Goal: Information Seeking & Learning: Check status

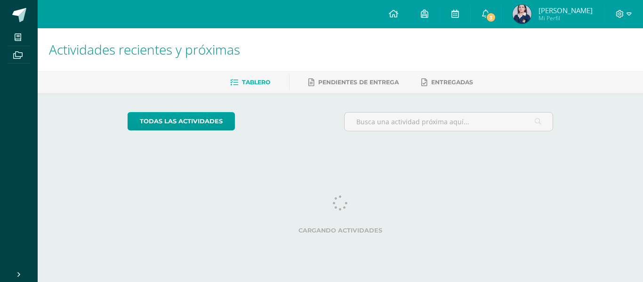
click at [425, 62] on h1 "Actividades recientes y próximas" at bounding box center [340, 49] width 583 height 43
click at [496, 20] on span "3" at bounding box center [491, 17] width 10 height 10
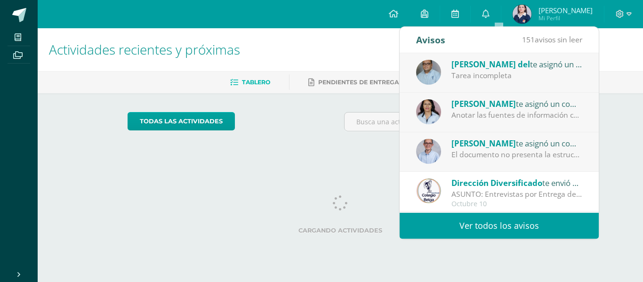
click at [556, 152] on div "El documento no presenta la estructura solicitada (Introducción – Justificación…" at bounding box center [516, 154] width 131 height 11
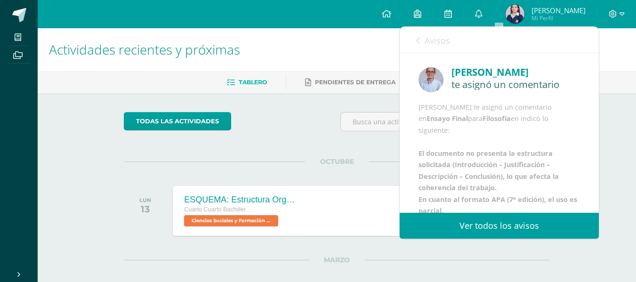
scroll to position [106, 0]
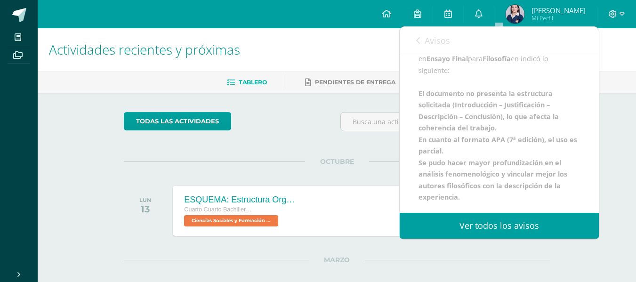
click at [573, 192] on div "[PERSON_NAME] te asignó un comentario [PERSON_NAME] te asignó un comentario en …" at bounding box center [499, 102] width 199 height 219
click at [567, 128] on div "[PERSON_NAME] te asignó un comentario en Ensayo Final para Filosofía en indicó …" at bounding box center [498, 122] width 161 height 161
click at [426, 38] on span "Avisos" at bounding box center [437, 40] width 25 height 11
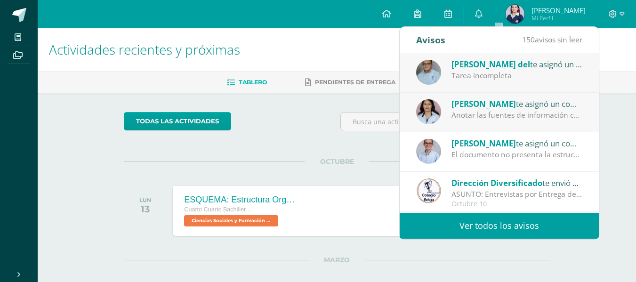
click at [524, 109] on div "[PERSON_NAME] te asignó un comentario en 'INVESTIGACIÓN Y REDACCIÓN: Respuesta …" at bounding box center [516, 103] width 131 height 12
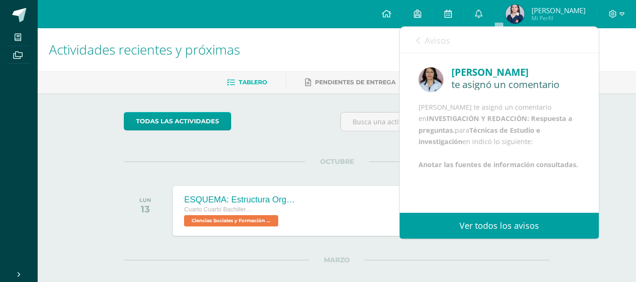
scroll to position [25, 0]
click at [436, 38] on span "Avisos" at bounding box center [437, 40] width 25 height 11
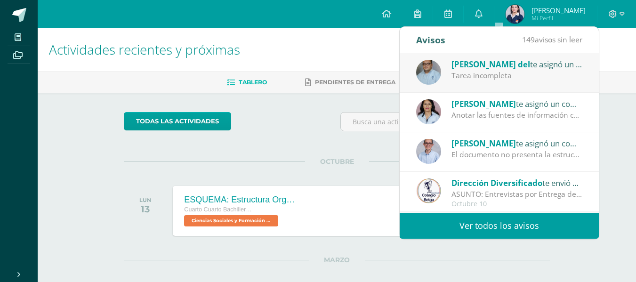
click at [525, 72] on div "Tarea incompleta" at bounding box center [516, 75] width 131 height 11
click at [565, 74] on div "Tarea incompleta" at bounding box center [516, 75] width 131 height 11
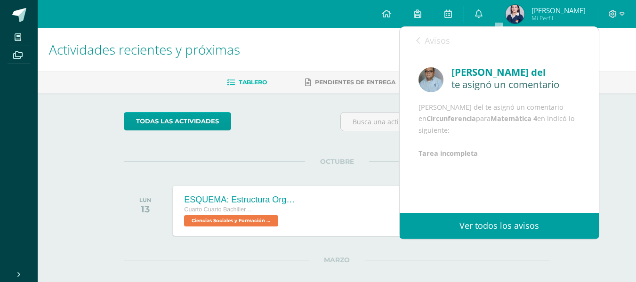
click at [573, 168] on div "[PERSON_NAME] del te asignó un comentario [PERSON_NAME] del te asignó un coment…" at bounding box center [499, 110] width 199 height 115
click at [435, 42] on span "Avisos" at bounding box center [437, 40] width 25 height 11
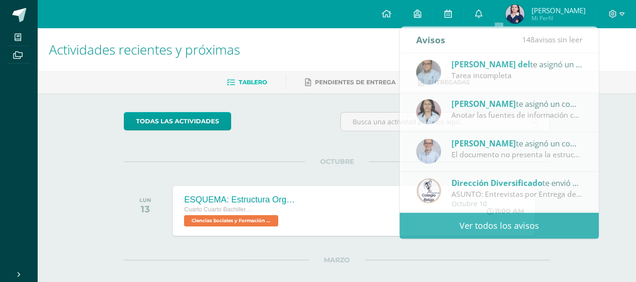
click at [609, 161] on div "Actividades recientes y próximas Tablero Pendientes de entrega Entregadas todas…" at bounding box center [337, 257] width 598 height 458
